Goal: Task Accomplishment & Management: Complete application form

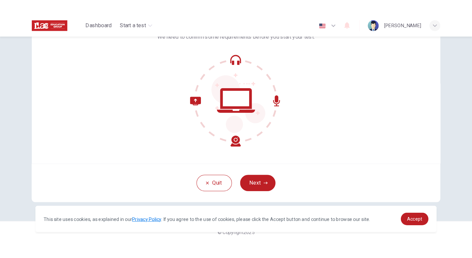
scroll to position [53, 0]
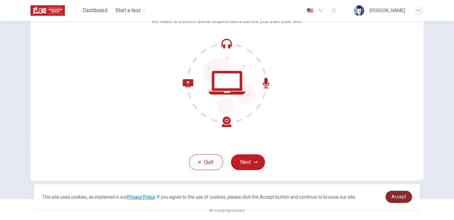
click at [395, 198] on span "Accept" at bounding box center [399, 196] width 15 height 5
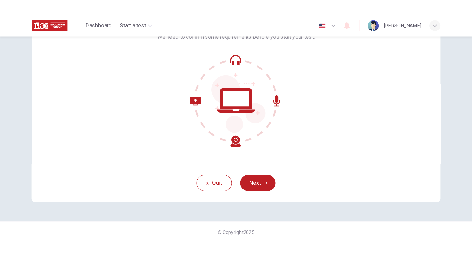
scroll to position [15, 0]
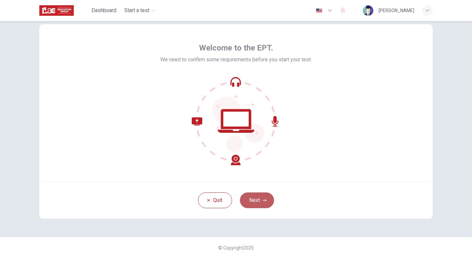
click at [254, 201] on button "Next" at bounding box center [257, 200] width 34 height 16
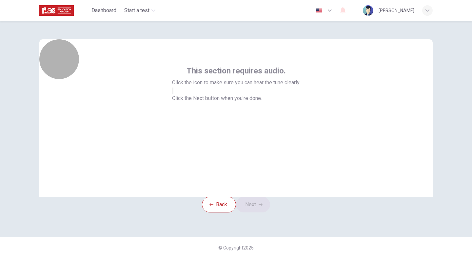
click at [173, 92] on icon "button" at bounding box center [173, 92] width 0 height 0
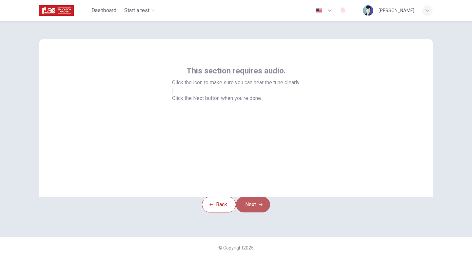
click at [255, 205] on button "Next" at bounding box center [253, 205] width 34 height 16
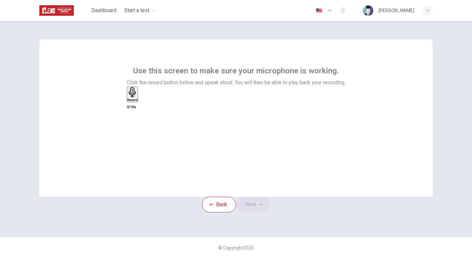
click at [138, 102] on h6 "Record" at bounding box center [132, 99] width 10 height 3
click at [134, 115] on div "Stop" at bounding box center [130, 113] width 7 height 53
click at [140, 101] on icon "button" at bounding box center [140, 101] width 0 height 0
click at [263, 203] on icon "button" at bounding box center [261, 204] width 4 height 2
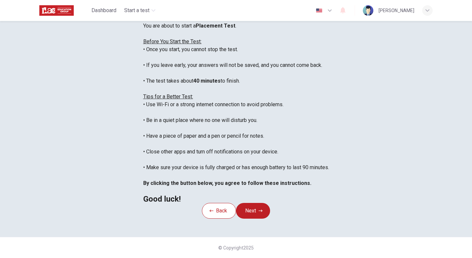
scroll to position [7, 0]
click at [296, 124] on div "You are about to start a Placement Test . Before You Start the Test: • Once you…" at bounding box center [236, 112] width 186 height 181
click at [258, 219] on button "Next" at bounding box center [253, 211] width 34 height 16
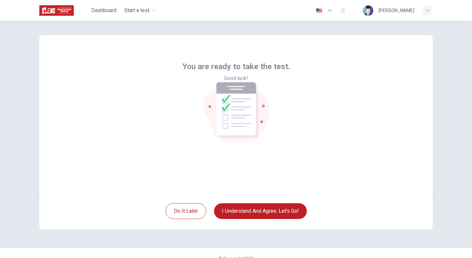
scroll to position [0, 0]
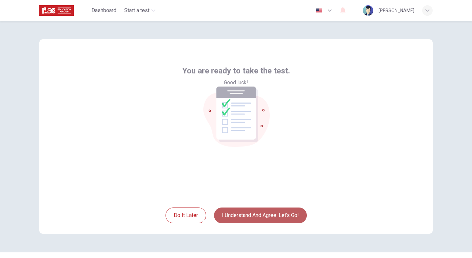
click at [249, 212] on button "I understand and agree. Let’s go!" at bounding box center [260, 215] width 93 height 16
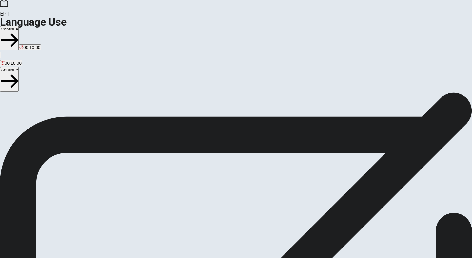
drag, startPoint x: 413, startPoint y: 0, endPoint x: 217, endPoint y: 161, distance: 253.4
click at [161, 161] on span "You will answer 30 questions in total: • 15 grammar questions • 15 vocabulary q…" at bounding box center [80, 155] width 161 height 124
click at [19, 26] on button "Continue" at bounding box center [9, 38] width 19 height 25
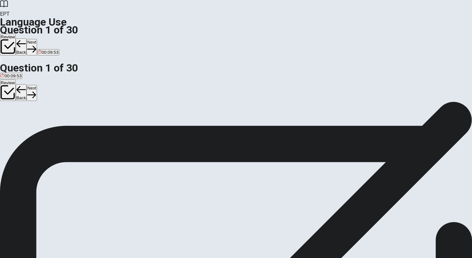
click at [47, 128] on span "didn’t" at bounding box center [42, 125] width 10 height 5
click at [37, 39] on button "Next" at bounding box center [32, 47] width 10 height 16
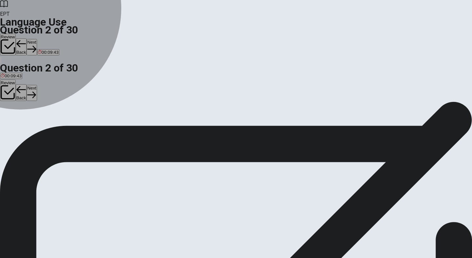
click at [40, 128] on span "sold" at bounding box center [36, 125] width 8 height 5
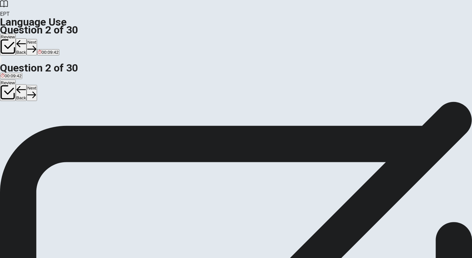
click at [37, 39] on button "Next" at bounding box center [32, 47] width 10 height 16
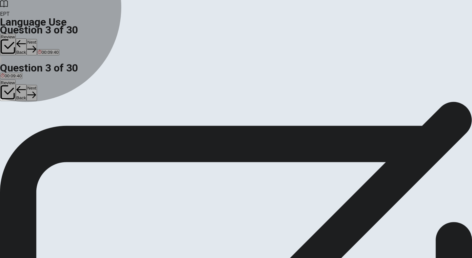
click at [22, 127] on span "goes" at bounding box center [18, 125] width 10 height 5
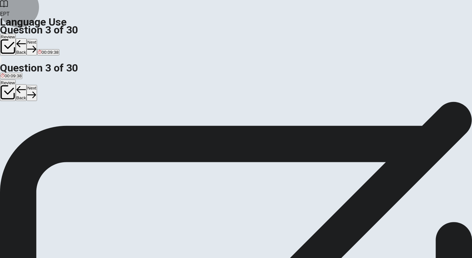
click at [37, 39] on button "Next" at bounding box center [32, 47] width 10 height 16
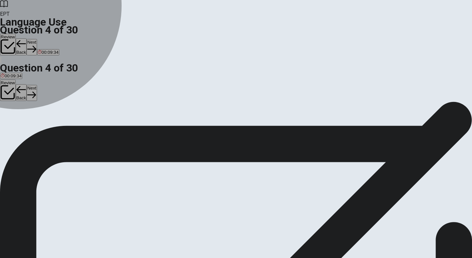
click at [31, 128] on span "was" at bounding box center [27, 125] width 8 height 5
click at [22, 128] on button "C did" at bounding box center [18, 122] width 7 height 11
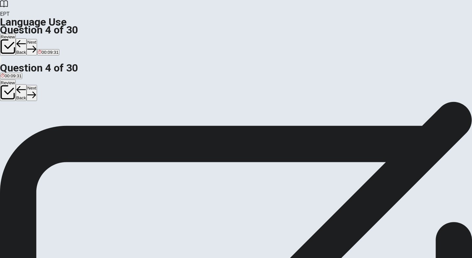
click at [8, 117] on button "A will" at bounding box center [4, 122] width 8 height 11
click at [37, 39] on button "Next" at bounding box center [32, 47] width 10 height 16
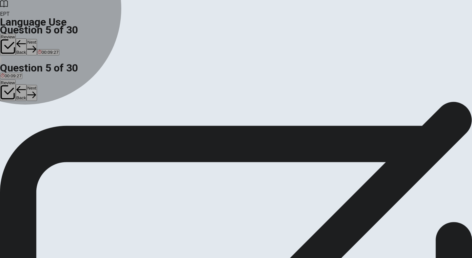
click at [15, 128] on span "read" at bounding box center [10, 125] width 9 height 5
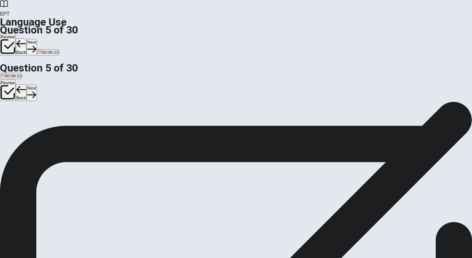
click at [37, 39] on button "Next" at bounding box center [32, 47] width 10 height 16
click at [21, 127] on span "pencil" at bounding box center [14, 125] width 11 height 5
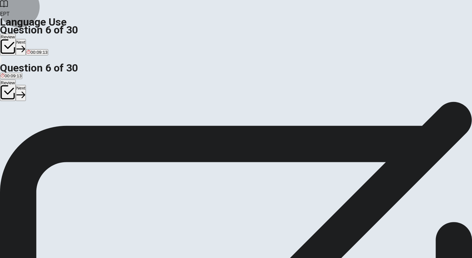
click at [26, 39] on button "Next" at bounding box center [21, 47] width 10 height 16
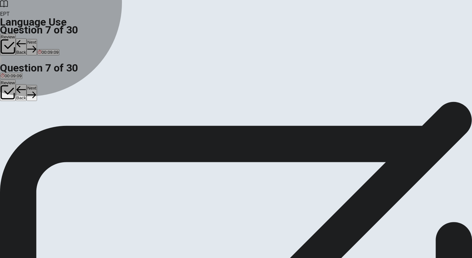
click at [25, 117] on button "A hardworking" at bounding box center [12, 122] width 25 height 11
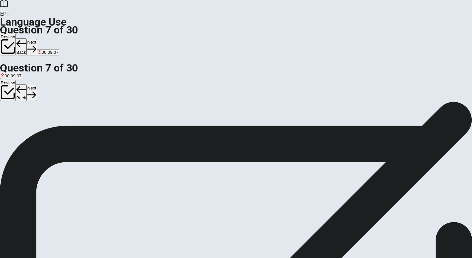
click at [37, 39] on button "Next" at bounding box center [32, 47] width 10 height 16
click at [26, 127] on span "pencil" at bounding box center [19, 125] width 11 height 5
click at [37, 39] on button "Next" at bounding box center [32, 47] width 10 height 16
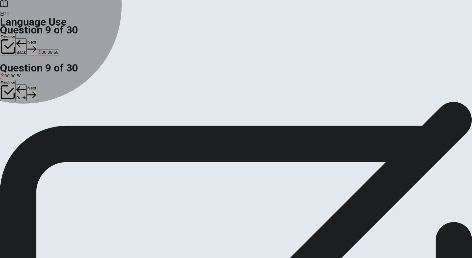
click at [19, 125] on span "Bitter" at bounding box center [14, 125] width 10 height 5
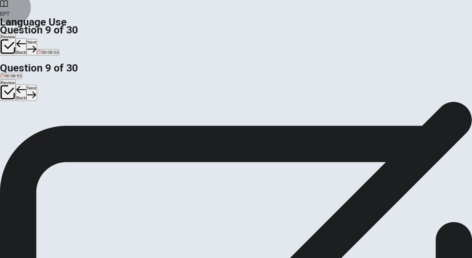
click at [37, 39] on button "Next" at bounding box center [32, 47] width 10 height 16
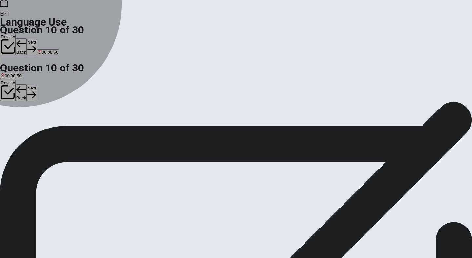
click at [19, 128] on span "Are" at bounding box center [15, 125] width 7 height 5
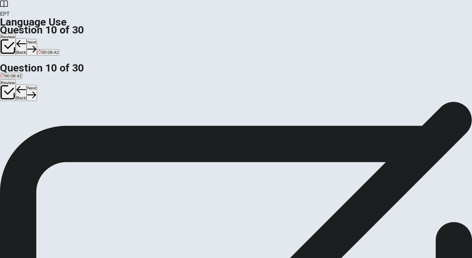
click at [37, 39] on button "Next" at bounding box center [32, 47] width 10 height 16
click at [81, 128] on span "will watch" at bounding box center [72, 125] width 19 height 5
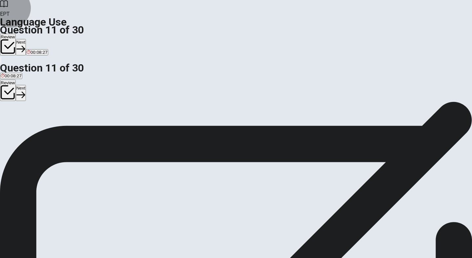
click at [26, 39] on button "Next" at bounding box center [21, 47] width 10 height 16
click at [40, 128] on span "sent" at bounding box center [36, 125] width 8 height 5
click at [37, 39] on button "Next" at bounding box center [32, 47] width 10 height 16
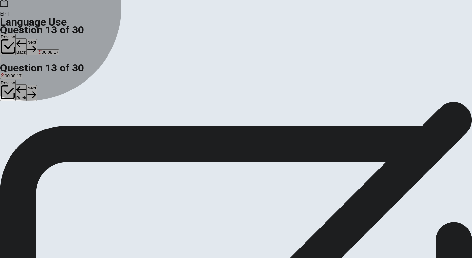
click at [14, 123] on span "will call" at bounding box center [8, 125] width 14 height 5
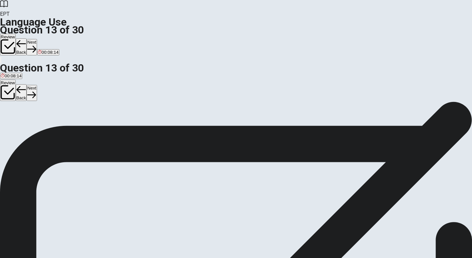
click at [37, 39] on button "Next" at bounding box center [32, 47] width 10 height 16
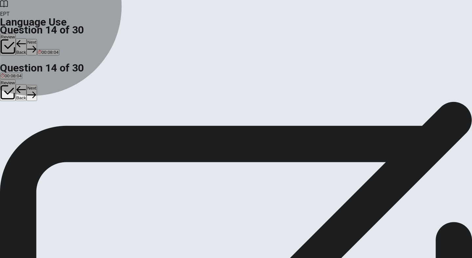
click at [63, 128] on span "had finished" at bounding box center [51, 125] width 24 height 5
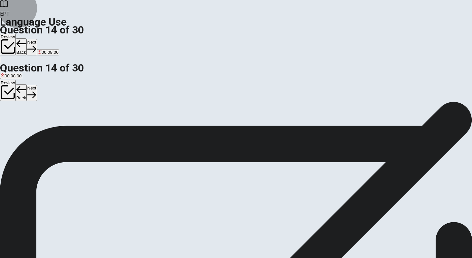
click at [37, 39] on button "Next" at bounding box center [32, 47] width 10 height 16
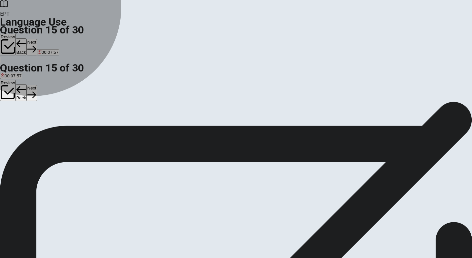
click at [80, 128] on span "easy to use" at bounding box center [69, 125] width 22 height 5
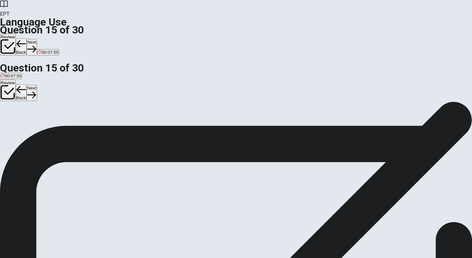
click at [37, 39] on button "Next" at bounding box center [32, 47] width 10 height 16
click at [360, 126] on div "Question 16 The teacher asked us to ____ our books. A wash B break C eat D open" at bounding box center [236, 116] width 472 height 28
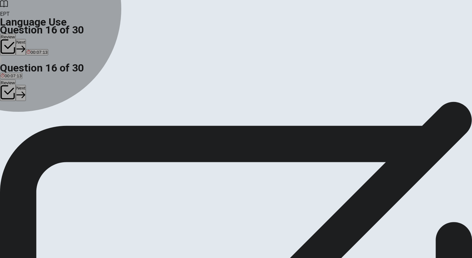
click at [42, 128] on span "open" at bounding box center [37, 125] width 10 height 5
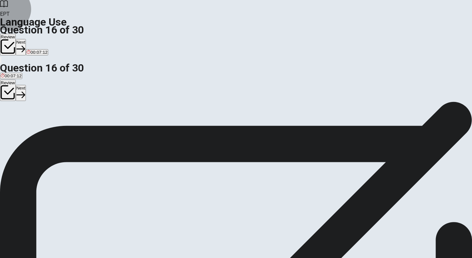
click at [26, 39] on button "Next" at bounding box center [21, 47] width 10 height 16
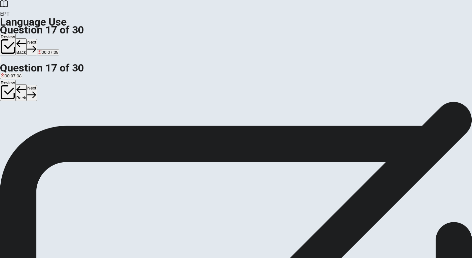
click at [34, 123] on div "D" at bounding box center [30, 120] width 10 height 5
click at [37, 39] on button "Next" at bounding box center [32, 47] width 10 height 16
click at [46, 128] on span "friendly" at bounding box center [39, 125] width 14 height 5
click at [37, 39] on button "Next" at bounding box center [32, 47] width 10 height 16
click at [33, 128] on button "C park" at bounding box center [29, 122] width 10 height 11
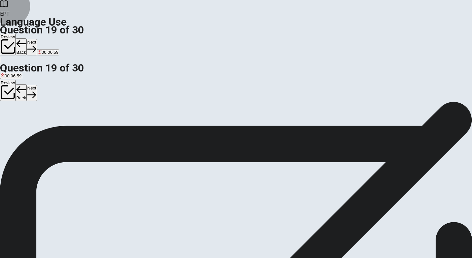
click at [37, 39] on button "Next" at bounding box center [32, 47] width 10 height 16
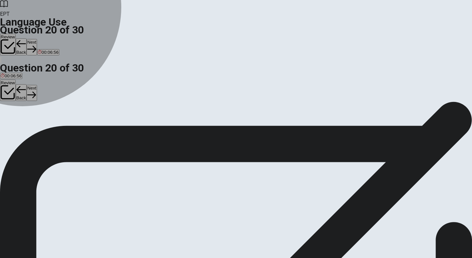
click at [22, 128] on button "C Do" at bounding box center [18, 122] width 7 height 11
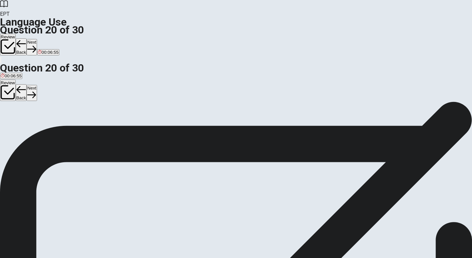
click at [37, 39] on button "Next" at bounding box center [32, 47] width 10 height 16
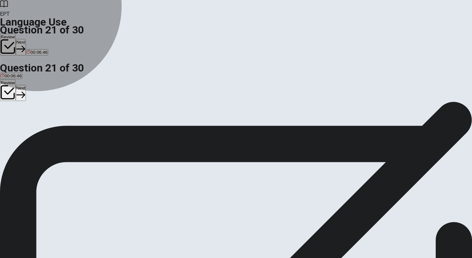
click at [78, 127] on span "has worked" at bounding box center [67, 124] width 22 height 5
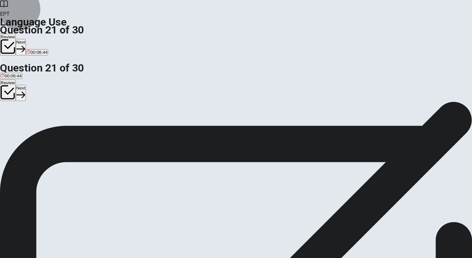
click at [26, 39] on button "Next" at bounding box center [21, 47] width 10 height 16
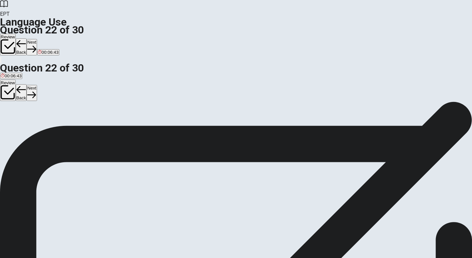
scroll to position [0, 0]
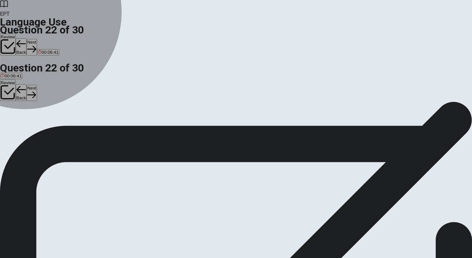
click at [11, 117] on button "A were" at bounding box center [5, 122] width 11 height 11
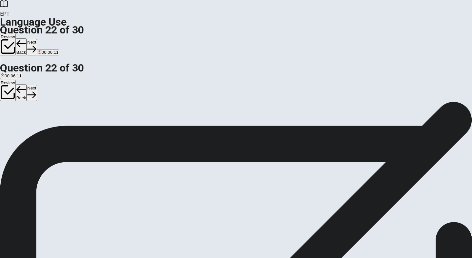
click at [15, 126] on button "B is" at bounding box center [13, 122] width 5 height 11
click at [37, 39] on button "Next" at bounding box center [32, 47] width 10 height 16
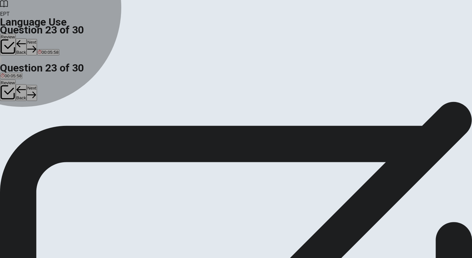
click at [40, 123] on span "when will they arrive" at bounding box center [20, 125] width 39 height 5
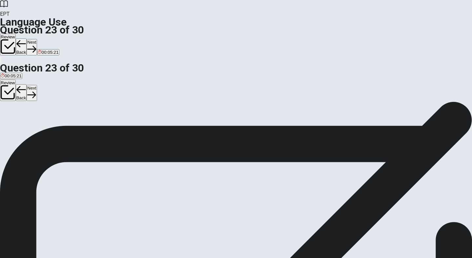
drag, startPoint x: 193, startPoint y: 127, endPoint x: 197, endPoint y: 121, distance: 7.8
click at [84, 127] on span "when are they arriving" at bounding box center [62, 125] width 43 height 5
click at [41, 117] on button "A when will they arrive" at bounding box center [20, 122] width 41 height 11
click at [85, 128] on button "B when are they arriving" at bounding box center [63, 122] width 44 height 11
click at [37, 39] on button "Next" at bounding box center [32, 47] width 10 height 16
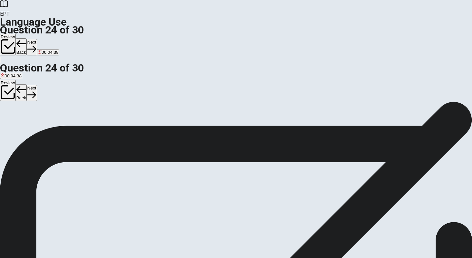
click at [88, 128] on span "will complete" at bounding box center [76, 125] width 25 height 5
click at [37, 39] on button "Next" at bounding box center [32, 47] width 10 height 16
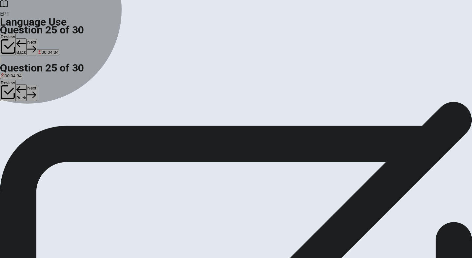
click at [17, 123] on span "effective" at bounding box center [9, 125] width 16 height 5
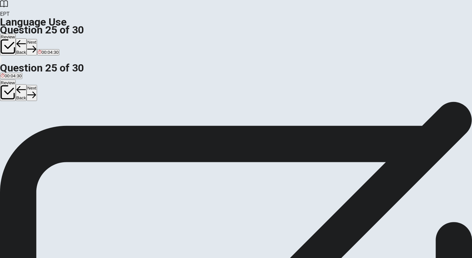
click at [37, 39] on button "Next" at bounding box center [32, 47] width 10 height 16
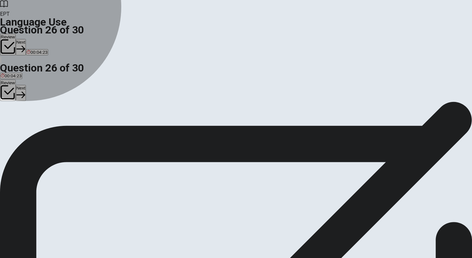
click at [51, 128] on span "benefit" at bounding box center [44, 125] width 13 height 5
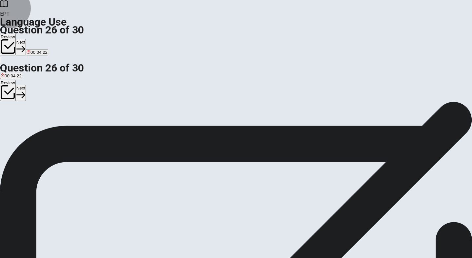
click at [26, 39] on button "Next" at bounding box center [21, 47] width 10 height 16
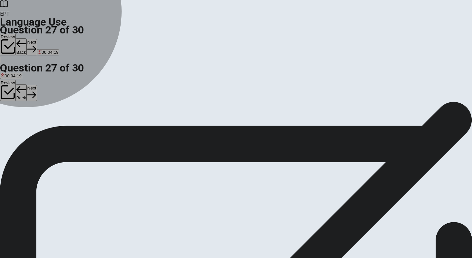
click at [11, 123] on span "verify" at bounding box center [6, 125] width 10 height 5
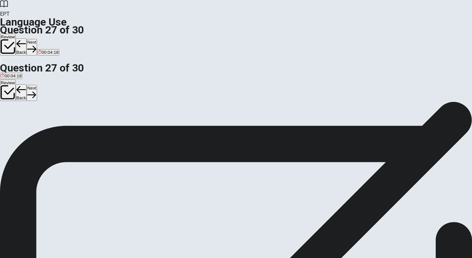
click at [37, 39] on button "Next" at bounding box center [32, 47] width 10 height 16
click at [44, 128] on button "C create" at bounding box center [36, 122] width 13 height 11
click at [37, 39] on button "Next" at bounding box center [32, 47] width 10 height 16
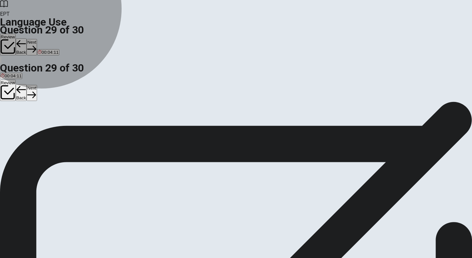
click at [68, 128] on button "D success" at bounding box center [59, 122] width 17 height 11
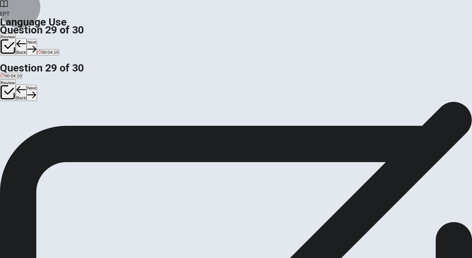
click at [36, 45] on icon "button" at bounding box center [31, 49] width 9 height 9
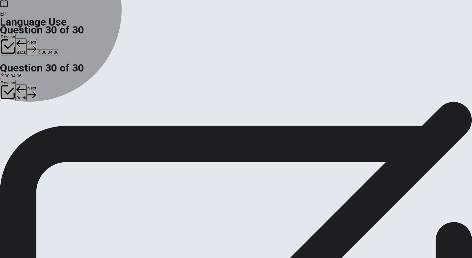
click at [4, 117] on button "A If" at bounding box center [2, 122] width 4 height 11
click at [13, 128] on button "B Had" at bounding box center [8, 122] width 9 height 11
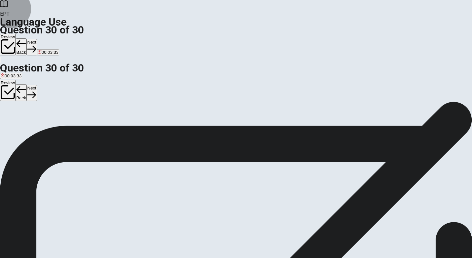
click at [37, 39] on button "Next" at bounding box center [32, 47] width 10 height 16
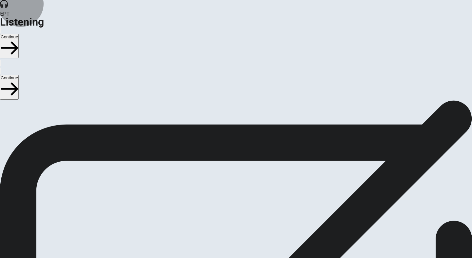
click at [19, 34] on button "Continue" at bounding box center [9, 46] width 19 height 25
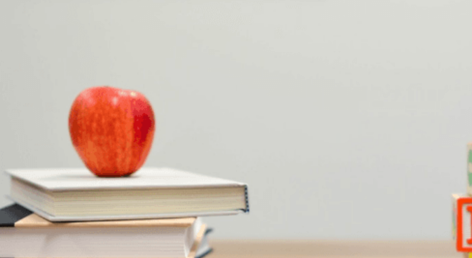
click at [77, 134] on span "Snacks and drinks" at bounding box center [60, 131] width 36 height 5
click at [71, 160] on button "C At a park" at bounding box center [62, 156] width 19 height 11
click at [63, 185] on span "A blanket and sandwiches" at bounding box center [38, 187] width 50 height 5
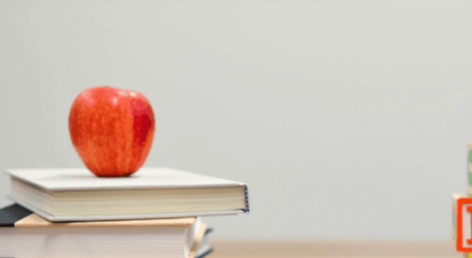
click at [40, 206] on button "A That it will be sunny" at bounding box center [20, 211] width 40 height 11
click at [58, 219] on span "Have a picnic" at bounding box center [45, 242] width 26 height 5
click at [19, 34] on button "Continue" at bounding box center [9, 46] width 19 height 25
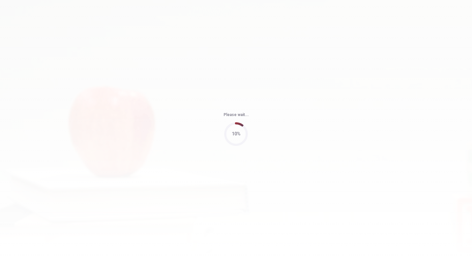
type input "51"
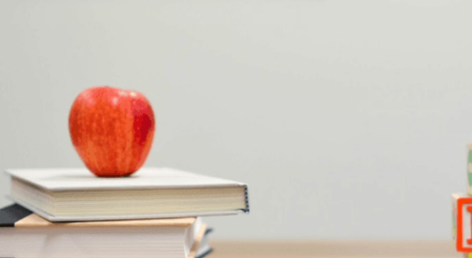
scroll to position [449, 0]
click at [116, 212] on span "Having more space" at bounding box center [98, 214] width 38 height 5
click at [100, 185] on span "It has a beautiful view" at bounding box center [79, 187] width 42 height 5
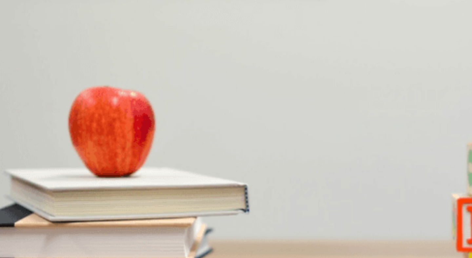
click at [127, 129] on span "Negotiate the rent" at bounding box center [109, 131] width 35 height 5
click at [115, 219] on span "Move to a new apartment" at bounding box center [90, 242] width 49 height 5
type input "47"
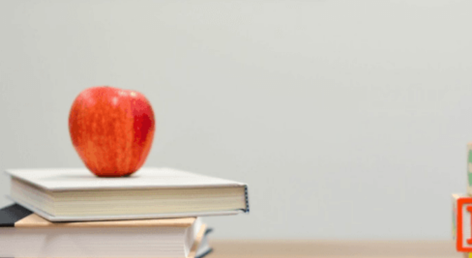
scroll to position [204, 0]
click at [41, 157] on span "Two" at bounding box center [37, 159] width 8 height 5
click at [19, 34] on button "Continue" at bounding box center [9, 46] width 19 height 25
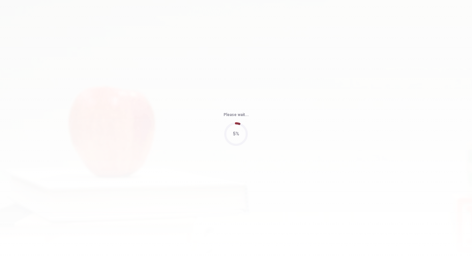
type input "66"
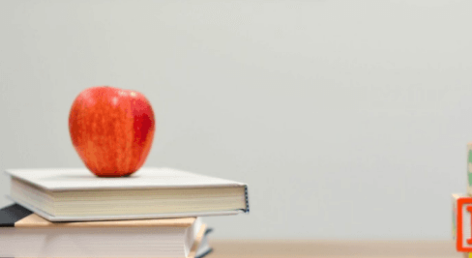
scroll to position [120, 0]
click at [55, 219] on span "A hiking trip or ropes course" at bounding box center [28, 242] width 54 height 5
click at [86, 179] on button "B Transportation and cost" at bounding box center [62, 184] width 47 height 11
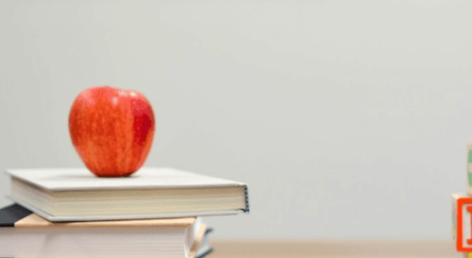
click at [150, 134] on span "A cooking class or escape room" at bounding box center [119, 131] width 62 height 5
click at [138, 162] on span "It depends on the weather" at bounding box center [112, 159] width 50 height 5
click at [22, 206] on button "A Next week" at bounding box center [11, 211] width 22 height 11
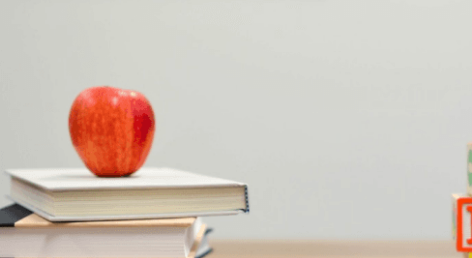
scroll to position [477, 0]
click at [19, 34] on button "Continue" at bounding box center [9, 46] width 19 height 25
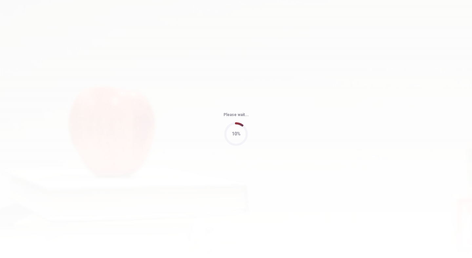
type input "62"
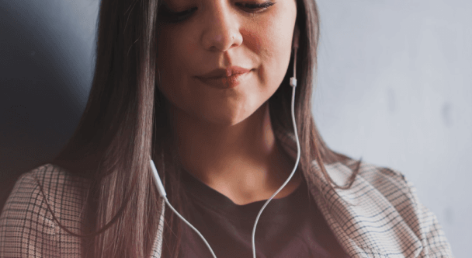
scroll to position [16, 0]
click at [377, 99] on img at bounding box center [236, 129] width 472 height 258
click at [364, 65] on img at bounding box center [236, 129] width 472 height 258
drag, startPoint x: 326, startPoint y: 6, endPoint x: 453, endPoint y: 47, distance: 133.4
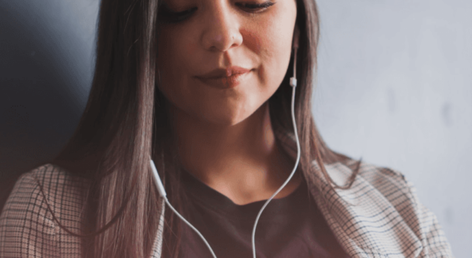
click at [453, 100] on div "The Speaking Section will begin soon. Use a headset if available (recommended f…" at bounding box center [236, 100] width 472 height 0
click at [19, 34] on button "Continue" at bounding box center [9, 46] width 19 height 25
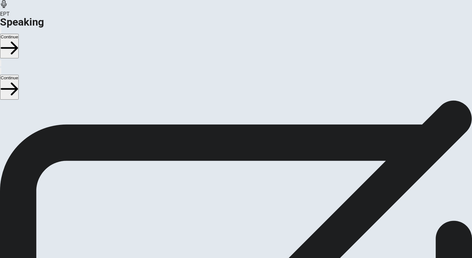
scroll to position [13, 0]
click at [244, 219] on icon at bounding box center [235, 252] width 17 height 23
click at [227, 218] on button "Record Again" at bounding box center [226, 221] width 1 height 6
click at [248, 199] on div "Stop Recording" at bounding box center [235, 240] width 23 height 83
click at [229, 218] on button "Play Audio" at bounding box center [227, 221] width 1 height 6
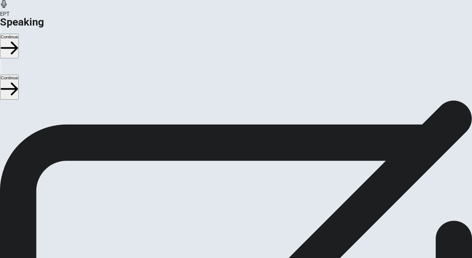
scroll to position [0, 0]
click at [19, 34] on button "Continue" at bounding box center [9, 46] width 19 height 25
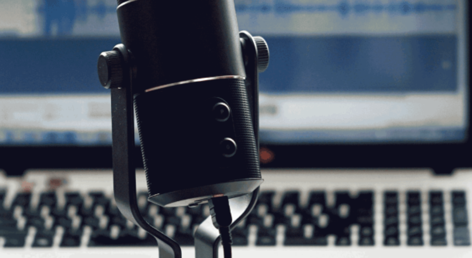
scroll to position [38, 0]
click at [19, 34] on button "Continue" at bounding box center [9, 46] width 19 height 25
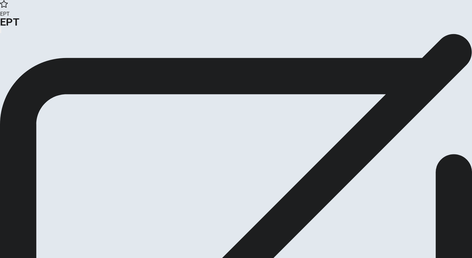
scroll to position [0, 0]
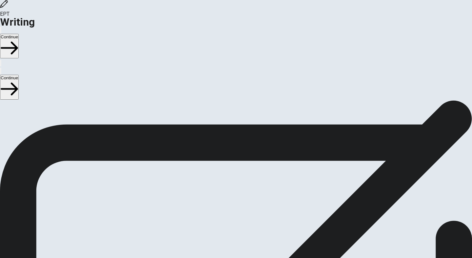
click at [320, 100] on div "Writing Section Directions Write about your opinion on a topic. Important thing…" at bounding box center [236, 167] width 472 height 134
click at [19, 34] on button "Continue" at bounding box center [9, 46] width 19 height 25
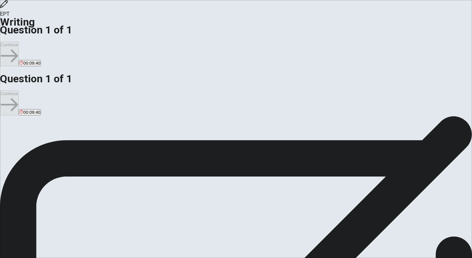
scroll to position [42, 0]
drag, startPoint x: 61, startPoint y: 185, endPoint x: 132, endPoint y: 185, distance: 71.1
click at [132, 219] on span "Write about a cultural tradition that you enjoy participating in." at bounding box center [89, 227] width 136 height 6
type textarea "ㅑ"
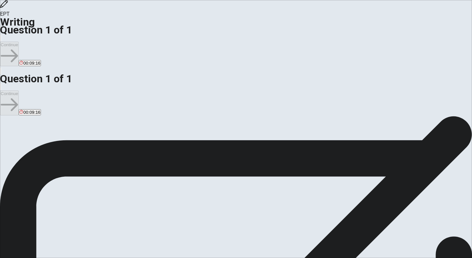
drag, startPoint x: 328, startPoint y: 58, endPoint x: 202, endPoint y: 50, distance: 126.4
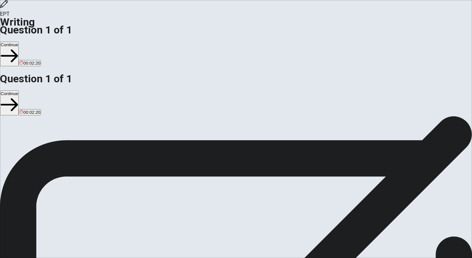
scroll to position [42, 0]
drag, startPoint x: 389, startPoint y: 76, endPoint x: 313, endPoint y: 62, distance: 76.9
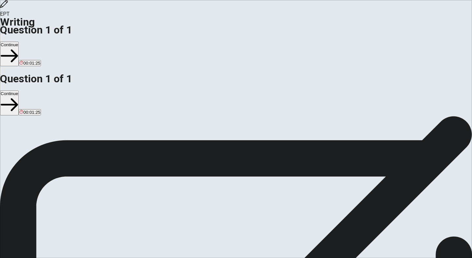
type textarea "I enjoy the cultural tradition in my family during holidays every year. We used…"
click at [19, 42] on button "Continue" at bounding box center [9, 54] width 19 height 25
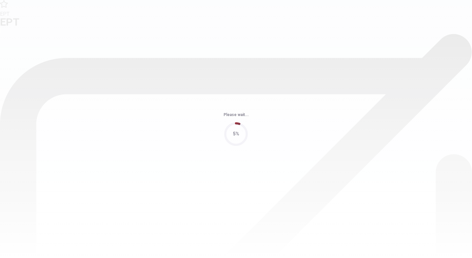
scroll to position [0, 0]
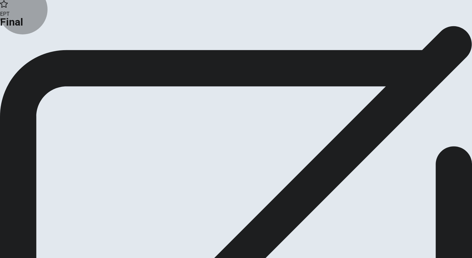
click at [27, 58] on button "Continue" at bounding box center [13, 53] width 27 height 9
